Goal: Transaction & Acquisition: Purchase product/service

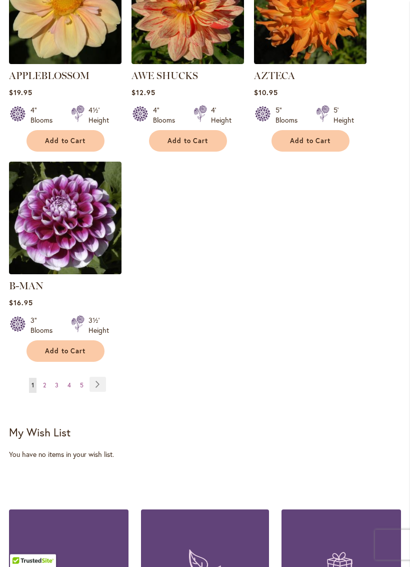
scroll to position [1312, 0]
click at [97, 377] on link "Page Next" at bounding box center [98, 384] width 17 height 15
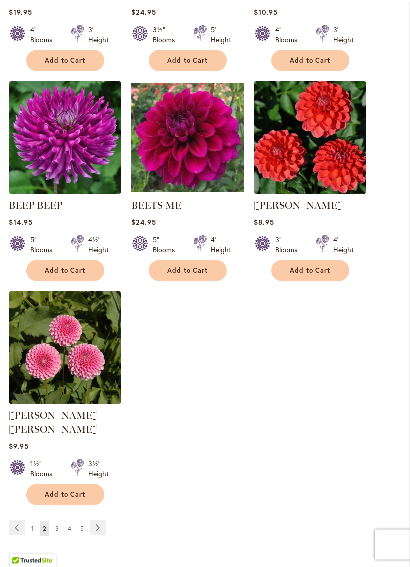
scroll to position [1169, 0]
click at [105, 469] on link "Page Next" at bounding box center [98, 527] width 17 height 15
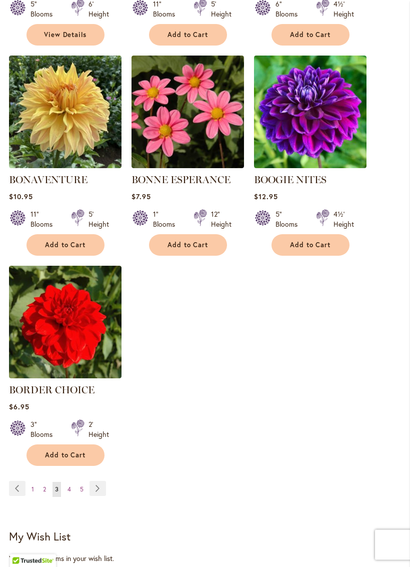
scroll to position [1197, 0]
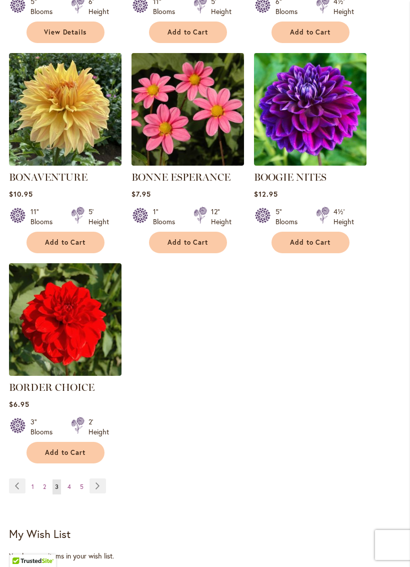
click at [104, 469] on link "Page Next" at bounding box center [98, 485] width 17 height 15
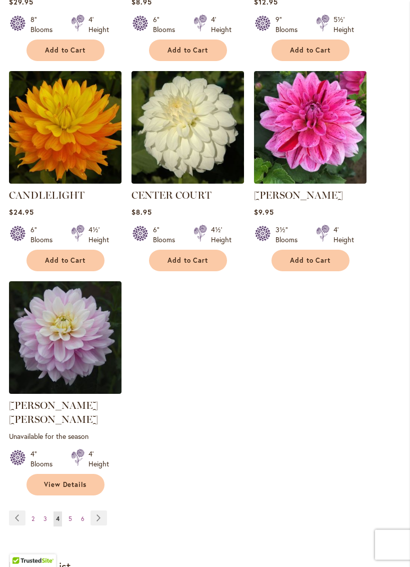
scroll to position [1193, 0]
click at [105, 469] on link "Page Next" at bounding box center [99, 517] width 17 height 15
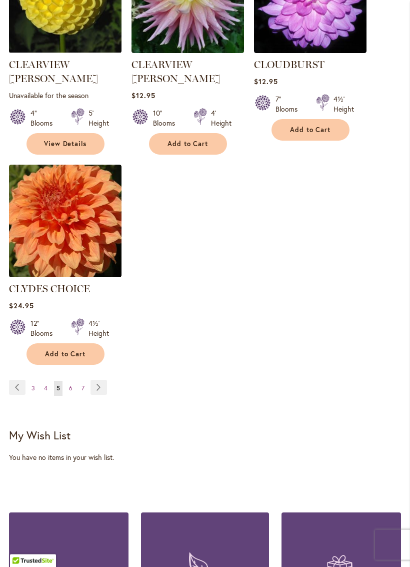
scroll to position [1323, 0]
click at [103, 380] on link "Page Next" at bounding box center [99, 387] width 17 height 15
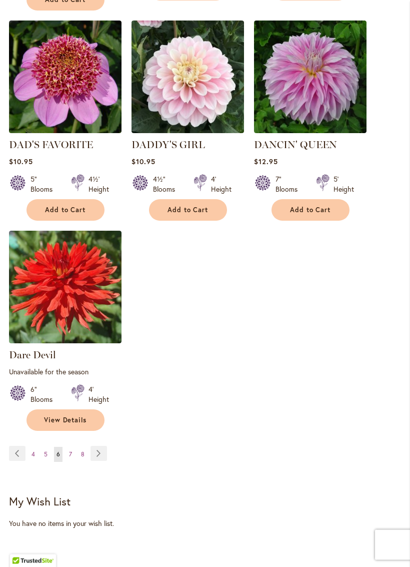
scroll to position [1284, 0]
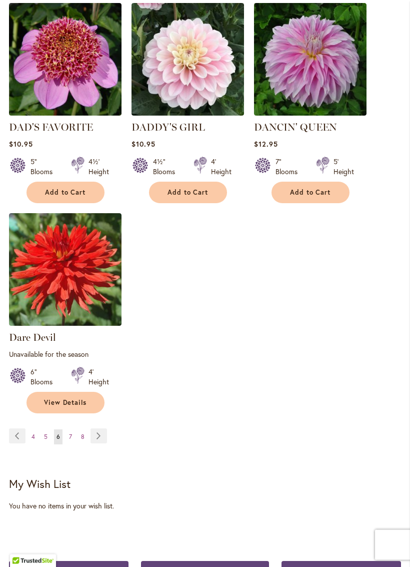
click at [97, 434] on link "Page Next" at bounding box center [99, 436] width 17 height 15
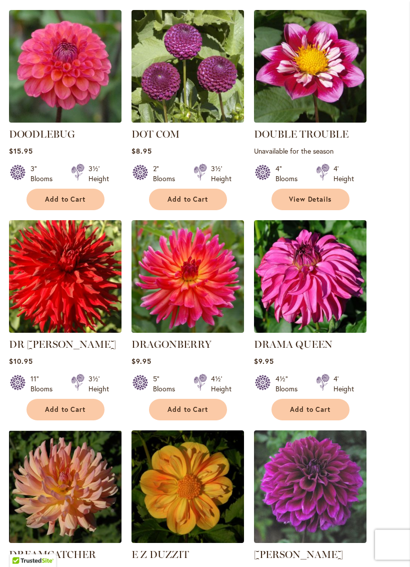
scroll to position [833, 0]
click at [76, 308] on img at bounding box center [65, 276] width 113 height 113
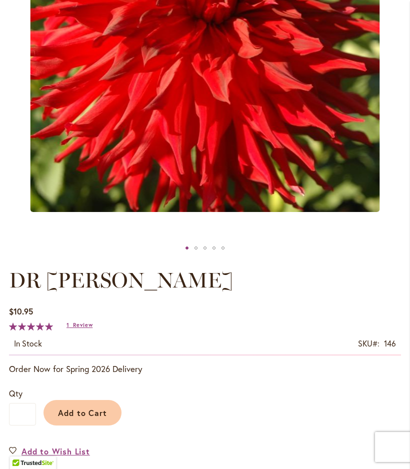
scroll to position [298, 0]
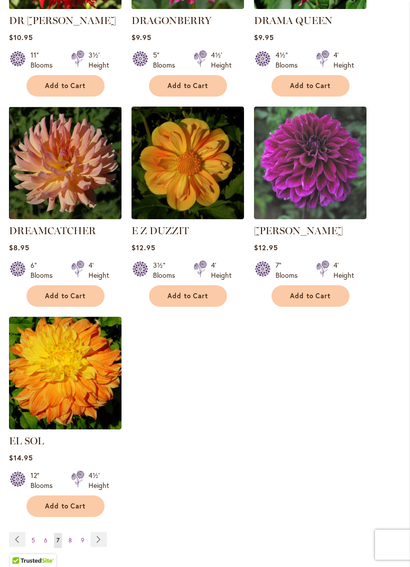
scroll to position [1158, 0]
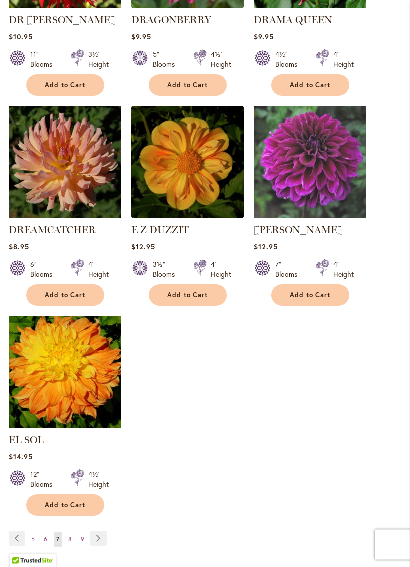
click at [105, 469] on link "Page Next" at bounding box center [99, 538] width 17 height 15
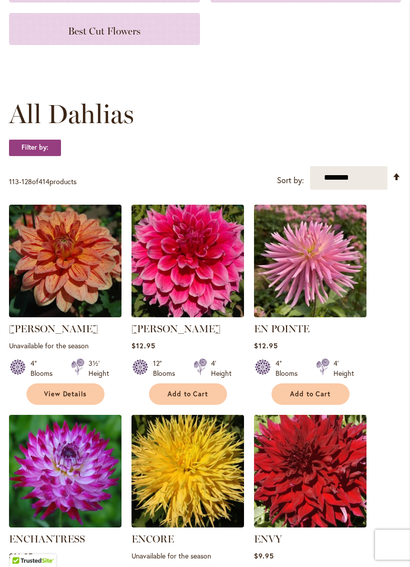
scroll to position [204, 0]
click at [194, 398] on span "Add to Cart" at bounding box center [188, 394] width 41 height 9
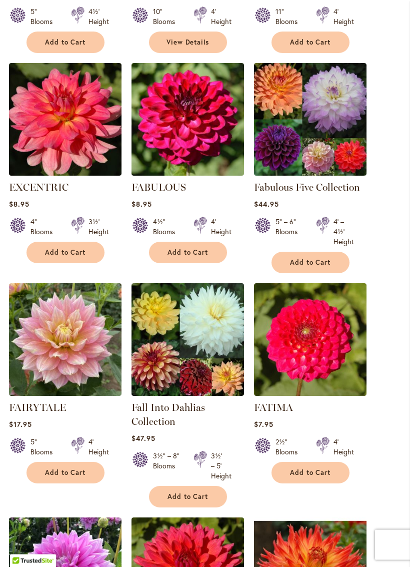
scroll to position [793, 0]
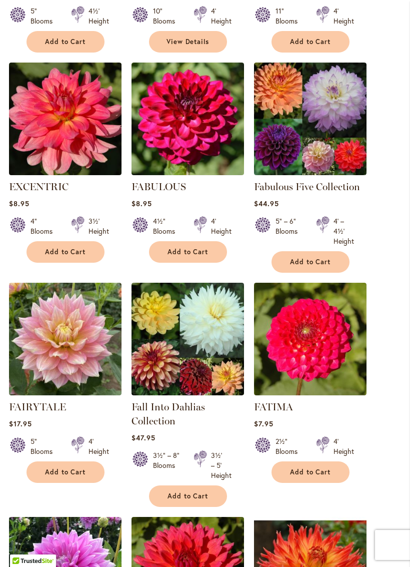
click at [366, 357] on img at bounding box center [310, 339] width 113 height 113
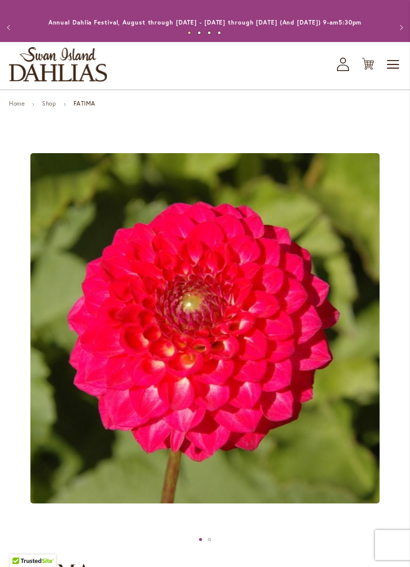
scroll to position [9, 0]
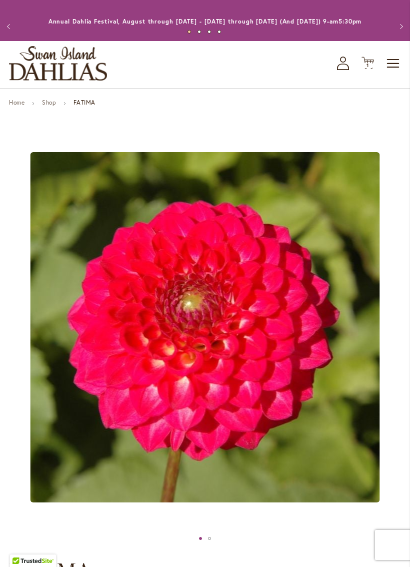
click at [15, 37] on button "Previous" at bounding box center [10, 27] width 20 height 20
click at [14, 27] on button "Previous" at bounding box center [10, 27] width 20 height 20
click at [7, 29] on button "Previous" at bounding box center [10, 27] width 20 height 20
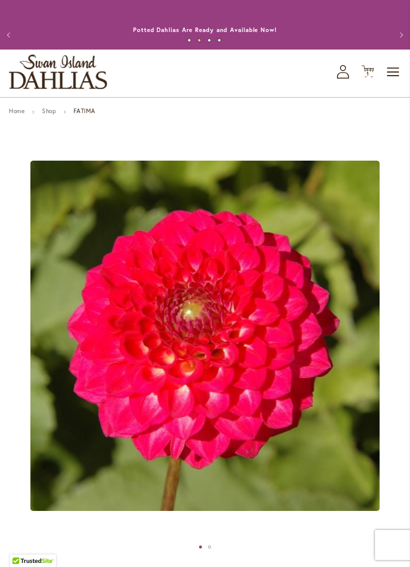
click at [12, 45] on button "Previous" at bounding box center [10, 35] width 20 height 20
click at [15, 39] on button "Previous" at bounding box center [10, 35] width 20 height 20
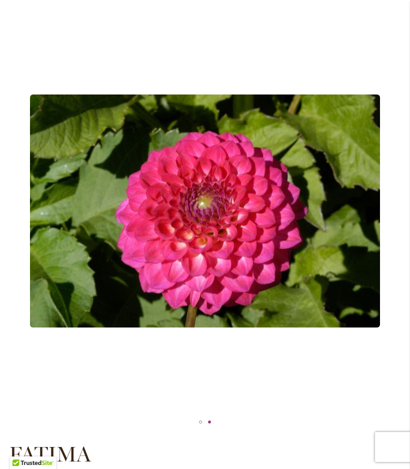
scroll to position [124, 0]
